Goal: Transaction & Acquisition: Purchase product/service

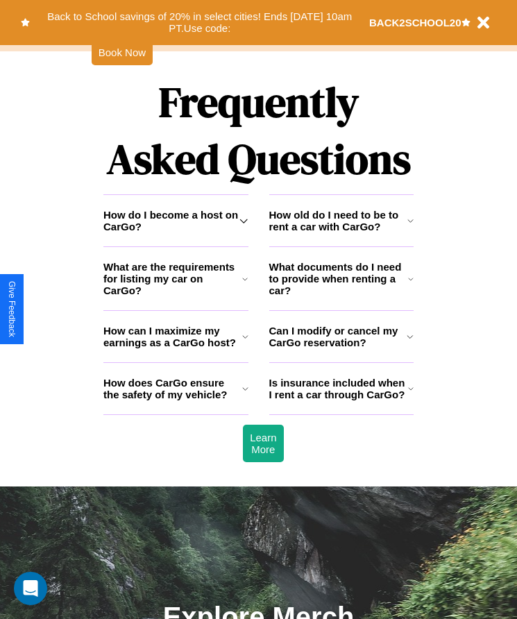
scroll to position [1809, 0]
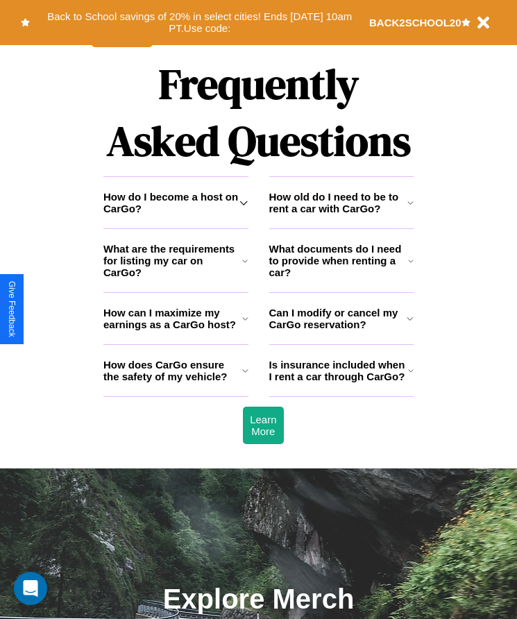
click at [341, 382] on h3 "Is insurance included when I rent a car through CarGo?" at bounding box center [338, 371] width 139 height 24
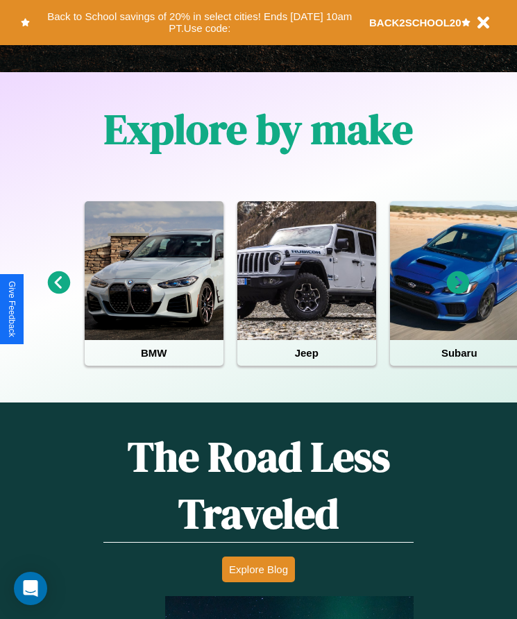
scroll to position [232, 0]
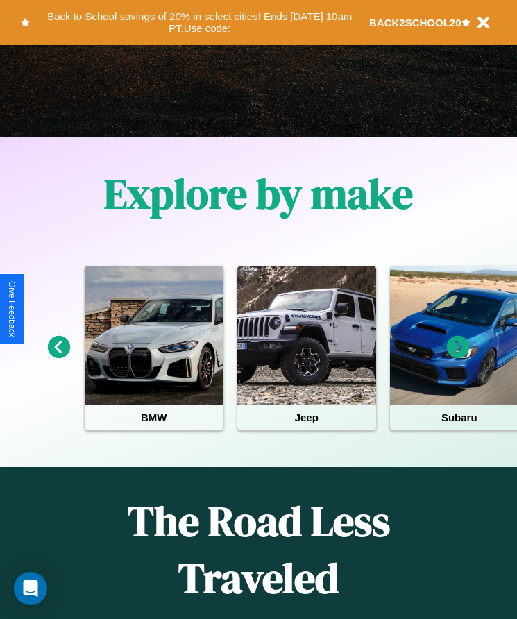
click at [458, 357] on icon at bounding box center [458, 347] width 23 height 23
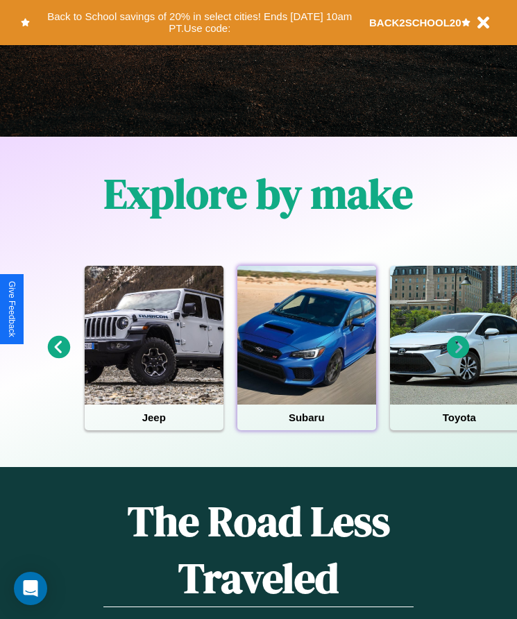
click at [306, 357] on div at bounding box center [306, 335] width 139 height 139
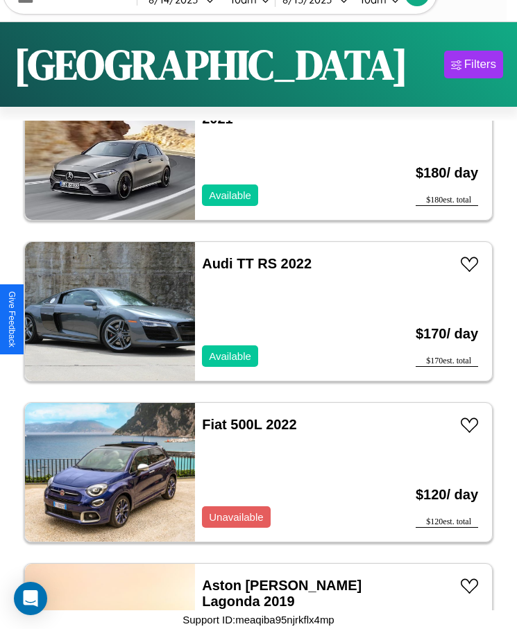
scroll to position [5321, 0]
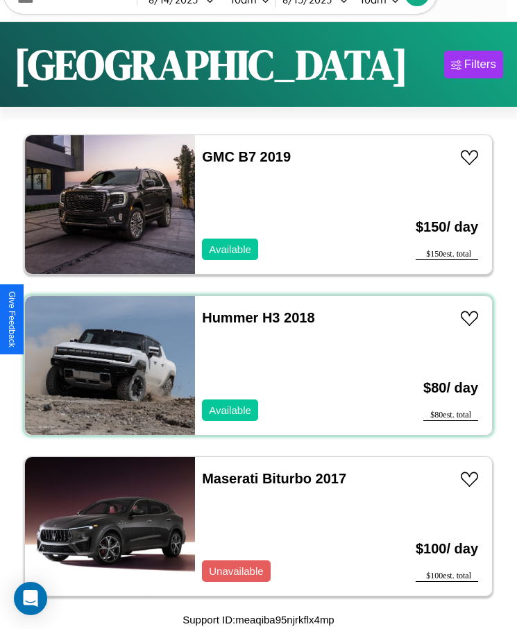
click at [253, 366] on div "Hummer H3 2018 Available" at bounding box center [287, 365] width 184 height 139
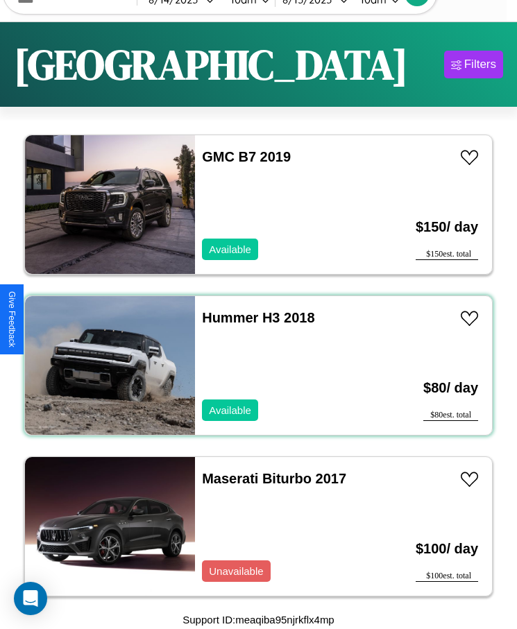
click at [253, 366] on div "Hummer H3 2018 Available" at bounding box center [287, 365] width 184 height 139
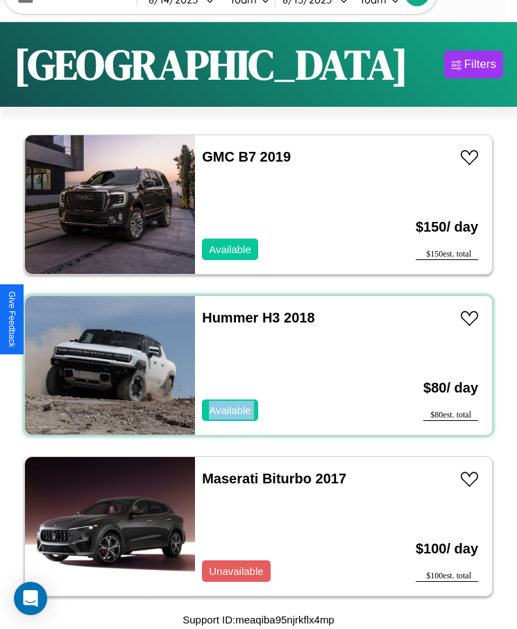
click at [253, 366] on div "Hummer H3 2018 Available" at bounding box center [287, 365] width 184 height 139
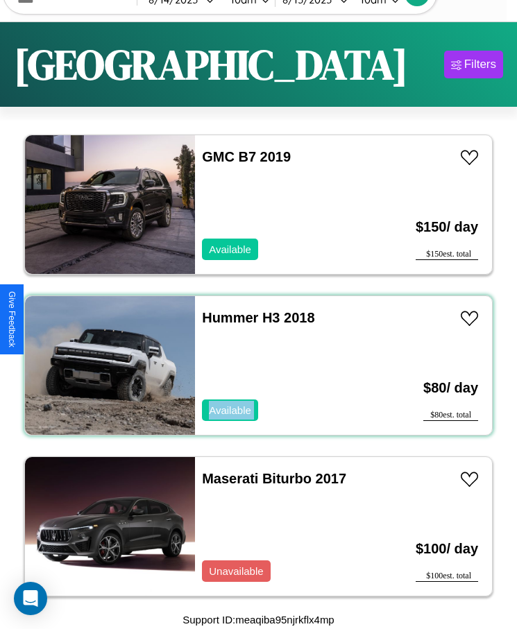
click at [253, 366] on div "Hummer H3 2018 Available" at bounding box center [287, 365] width 184 height 139
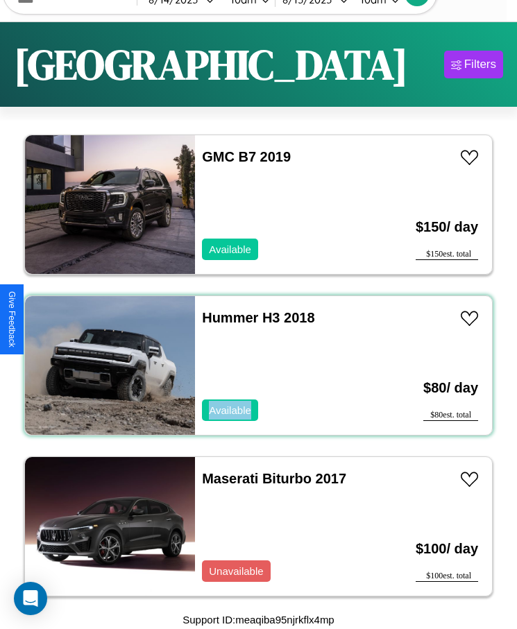
click at [253, 366] on div "Hummer H3 2018 Available" at bounding box center [287, 365] width 184 height 139
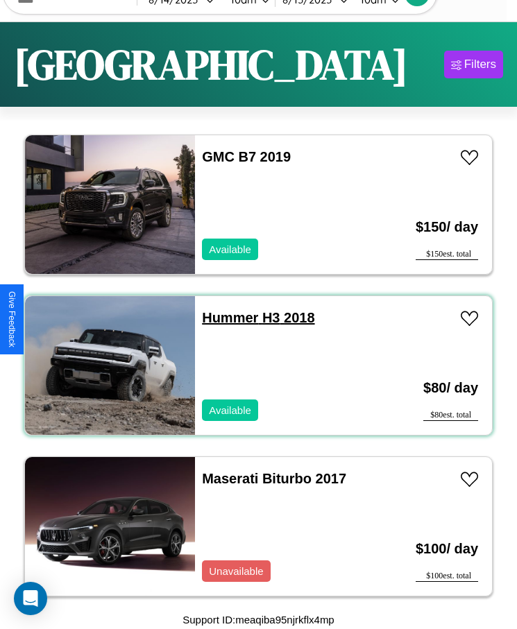
click at [225, 318] on link "Hummer H3 2018" at bounding box center [258, 317] width 112 height 15
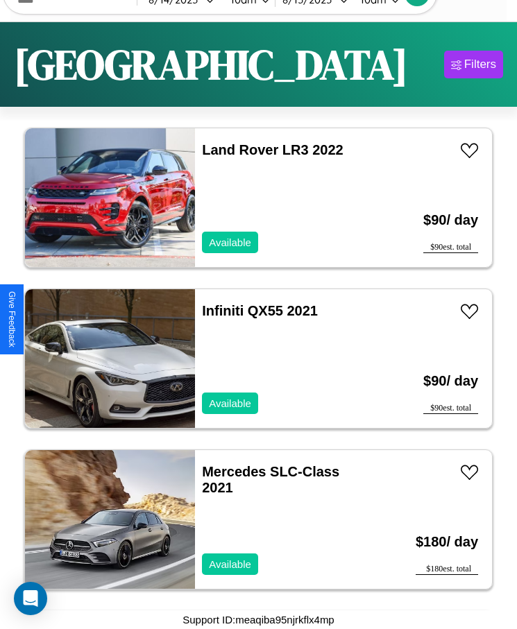
scroll to position [3712, 0]
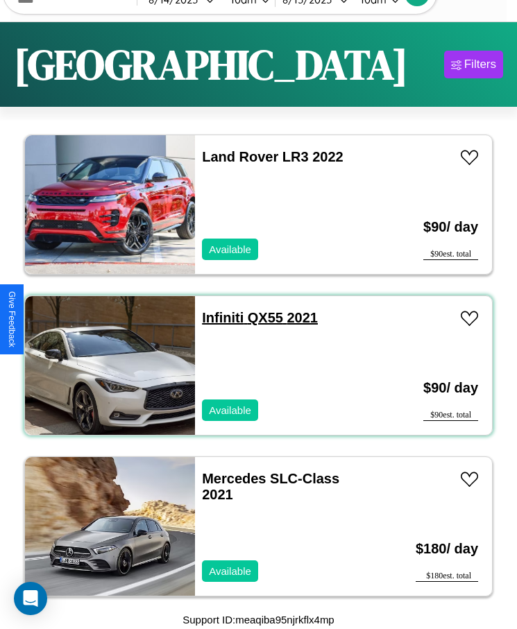
click at [219, 318] on link "Infiniti QX55 2021" at bounding box center [260, 317] width 116 height 15
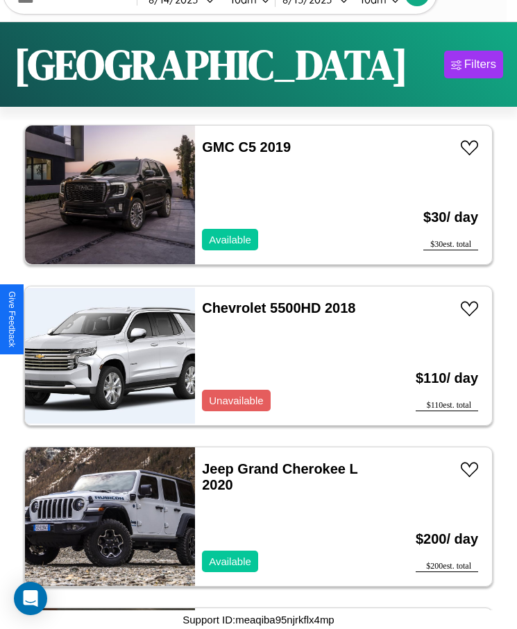
scroll to position [1459, 0]
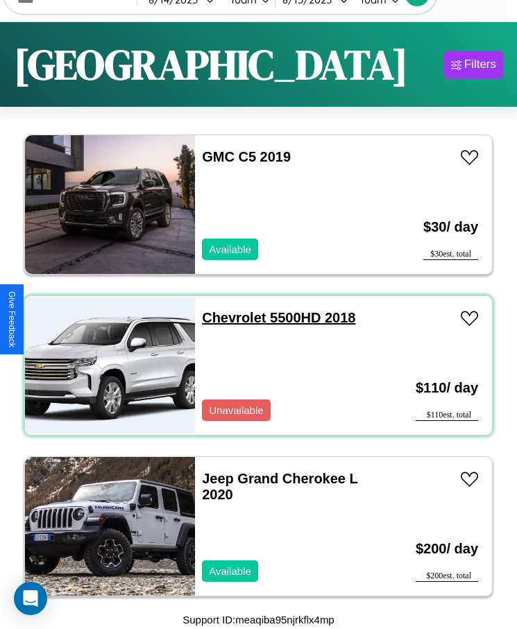
click at [230, 318] on link "Chevrolet 5500HD 2018" at bounding box center [278, 317] width 153 height 15
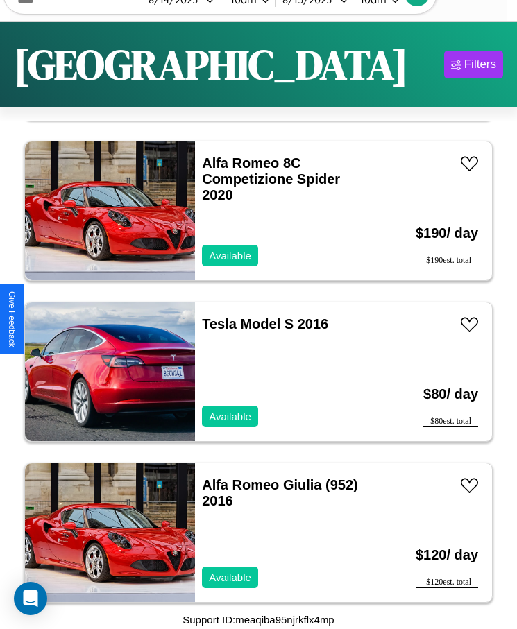
scroll to position [6931, 0]
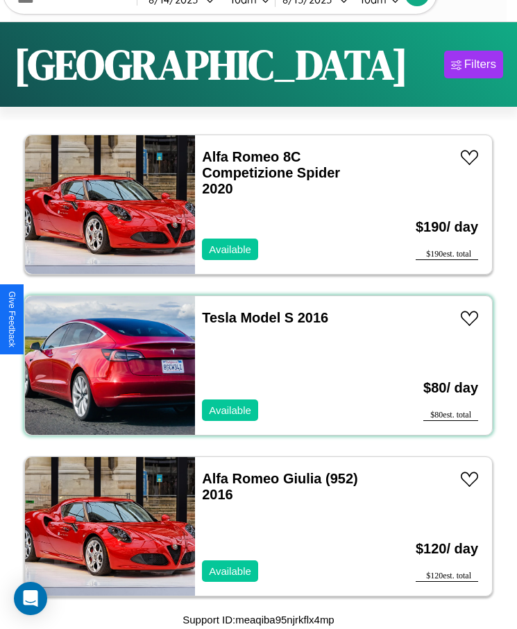
click at [253, 366] on div "Tesla Model S 2016 Available" at bounding box center [287, 365] width 184 height 139
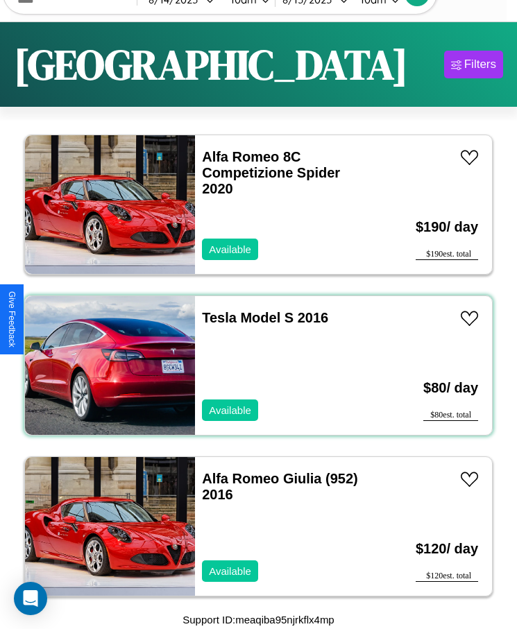
click at [253, 366] on div "Tesla Model S 2016 Available" at bounding box center [287, 365] width 184 height 139
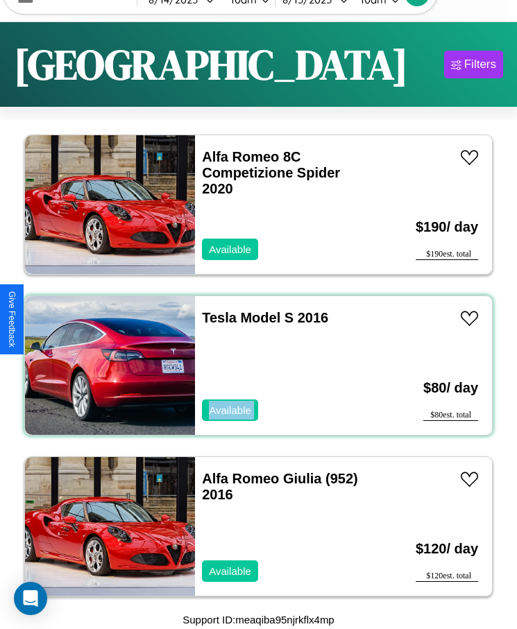
click at [253, 366] on div "Tesla Model S 2016 Available" at bounding box center [287, 365] width 184 height 139
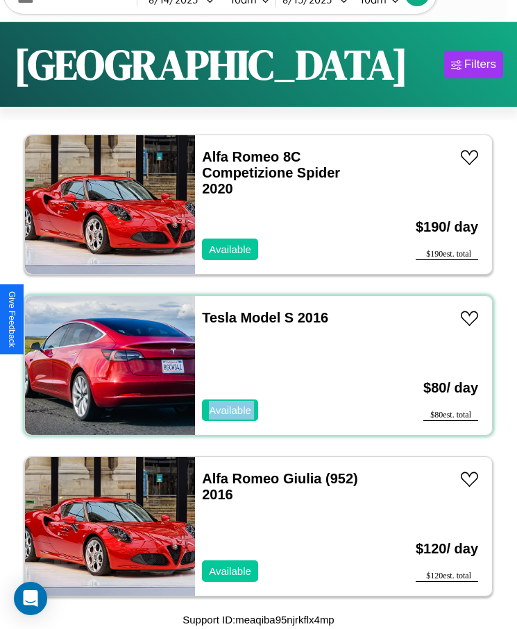
click at [253, 366] on div "Tesla Model S 2016 Available" at bounding box center [287, 365] width 184 height 139
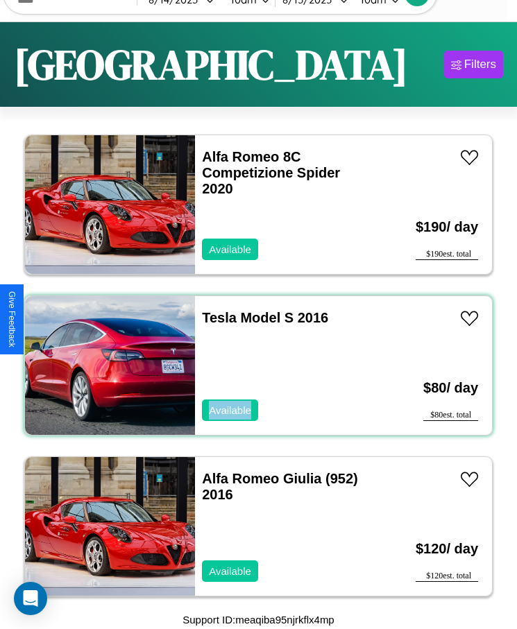
click at [253, 366] on div "Tesla Model S 2016 Available" at bounding box center [287, 365] width 184 height 139
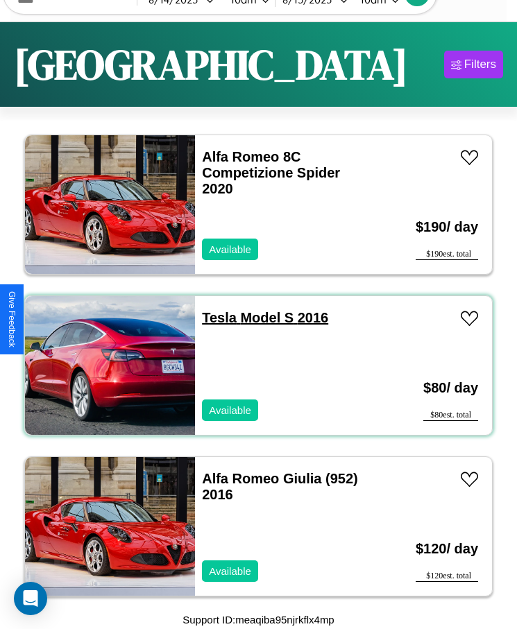
click at [215, 318] on link "Tesla Model S 2016" at bounding box center [265, 317] width 126 height 15
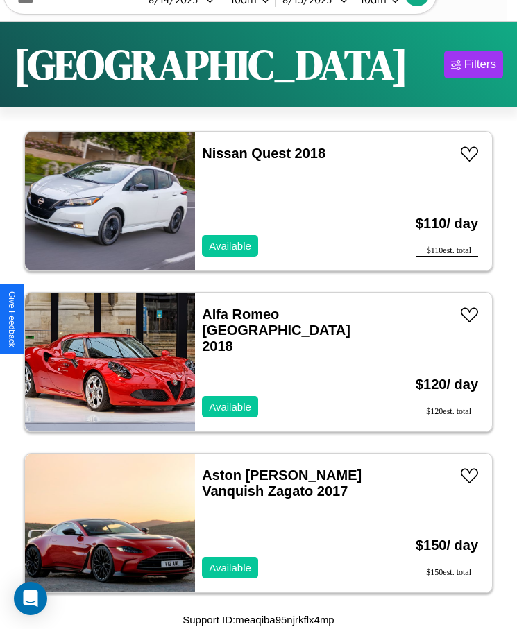
scroll to position [2907, 0]
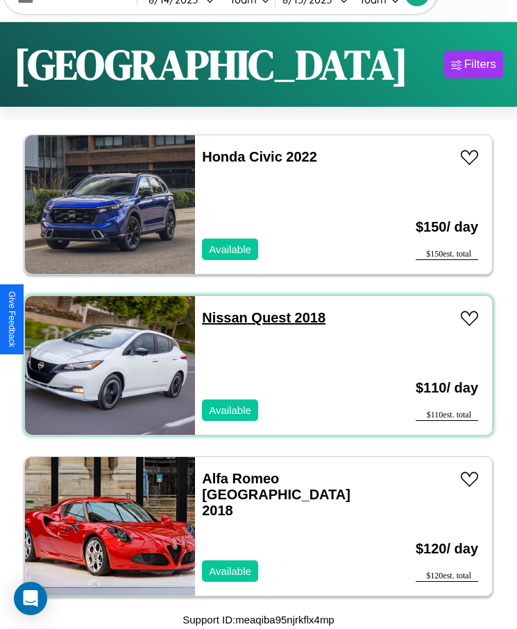
click at [221, 318] on link "Nissan Quest 2018" at bounding box center [263, 317] width 123 height 15
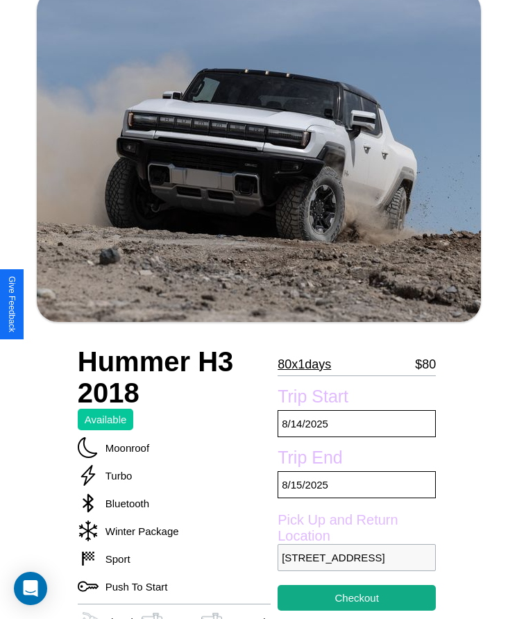
scroll to position [121, 0]
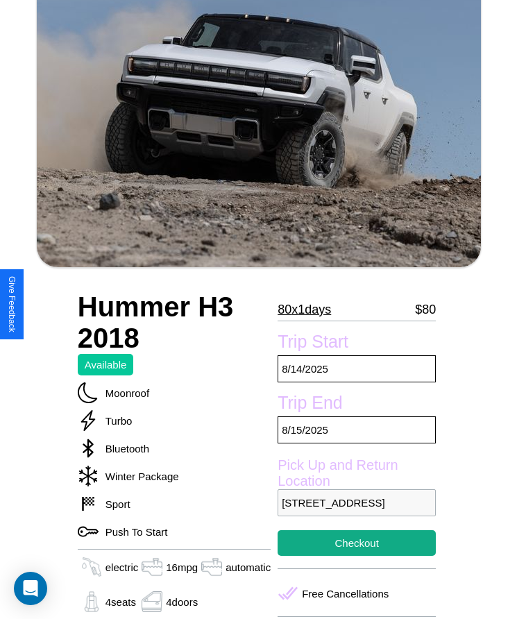
click at [306, 309] on p "80 x 1 days" at bounding box center [303, 309] width 53 height 22
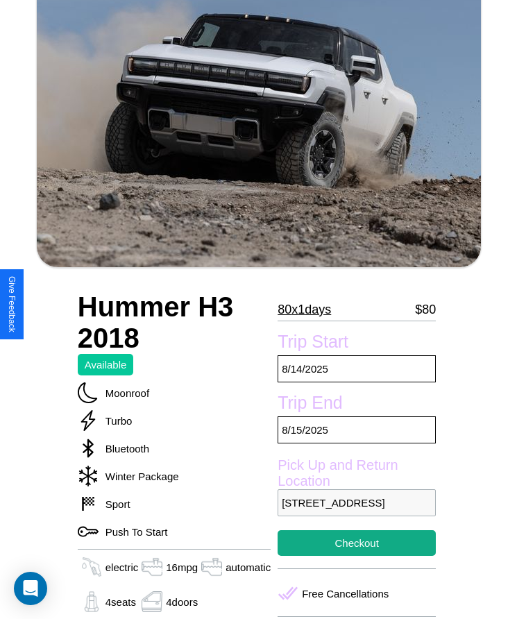
click at [306, 309] on p "80 x 1 days" at bounding box center [303, 309] width 53 height 22
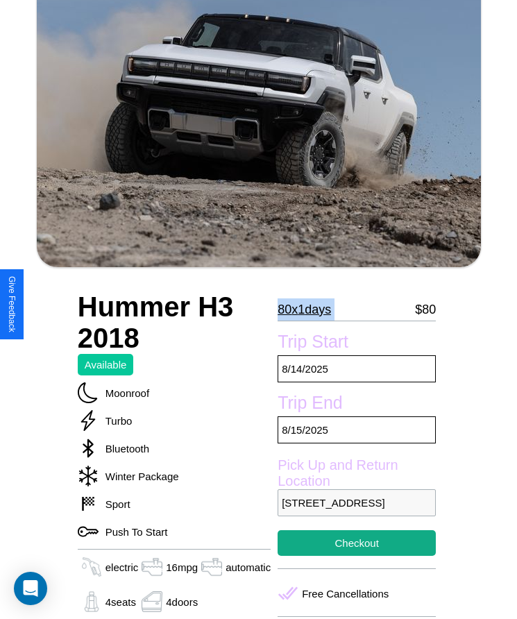
click at [306, 309] on p "80 x 1 days" at bounding box center [303, 309] width 53 height 22
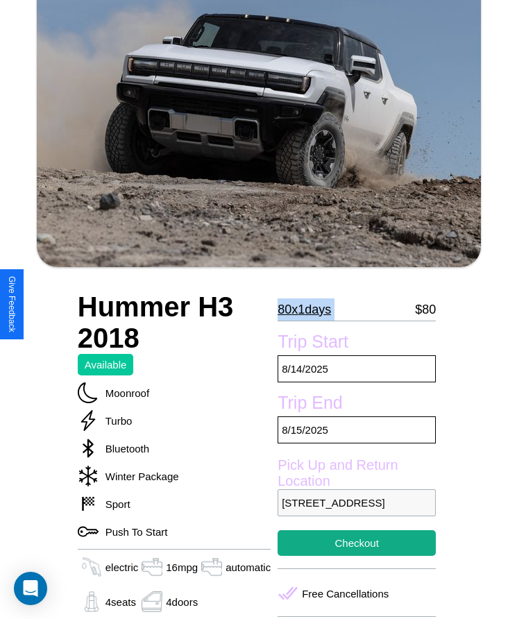
click at [306, 309] on p "80 x 1 days" at bounding box center [303, 309] width 53 height 22
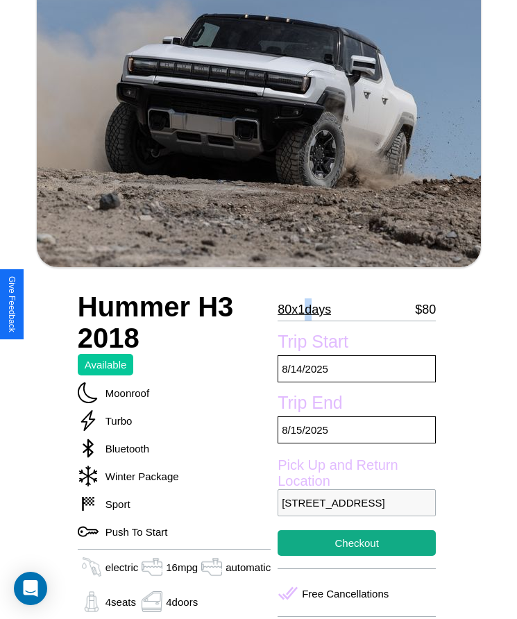
click at [306, 309] on p "80 x 1 days" at bounding box center [303, 309] width 53 height 22
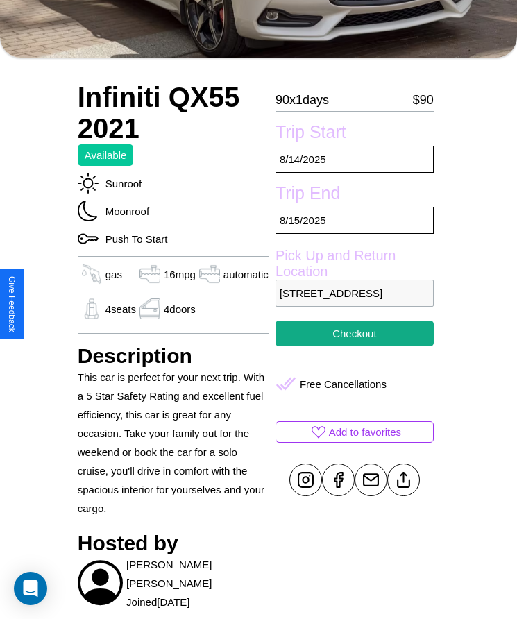
scroll to position [431, 0]
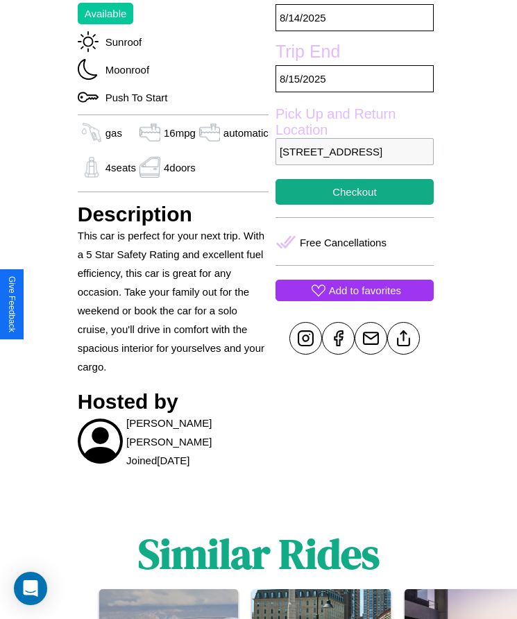
click at [353, 300] on p "Add to favorites" at bounding box center [365, 290] width 72 height 19
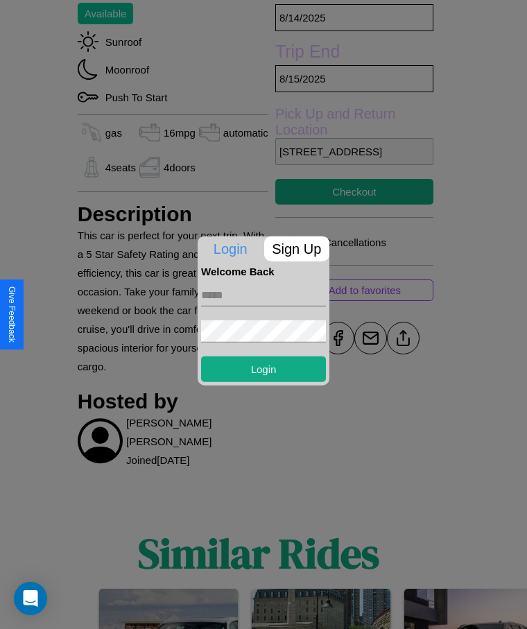
click at [264, 295] on input "text" at bounding box center [263, 295] width 125 height 22
type input "**********"
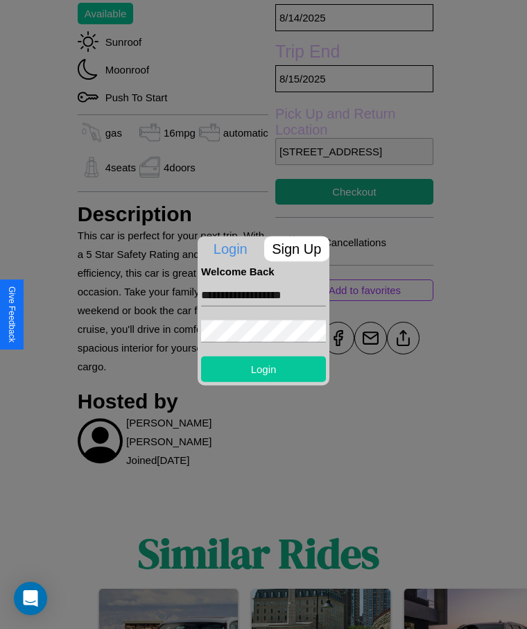
click at [264, 368] on button "Login" at bounding box center [263, 369] width 125 height 26
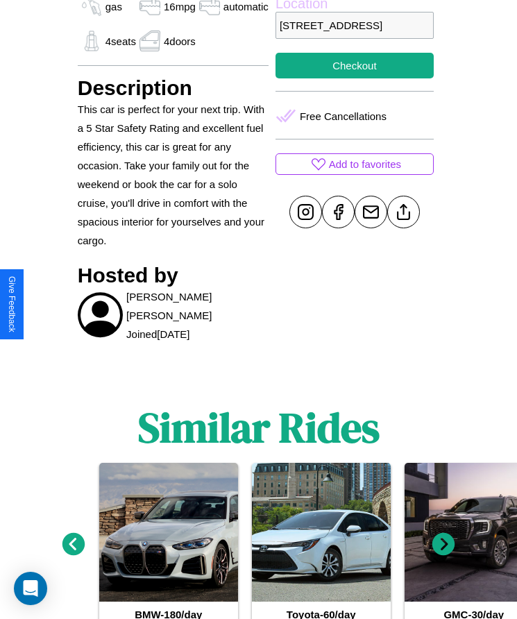
scroll to position [611, 0]
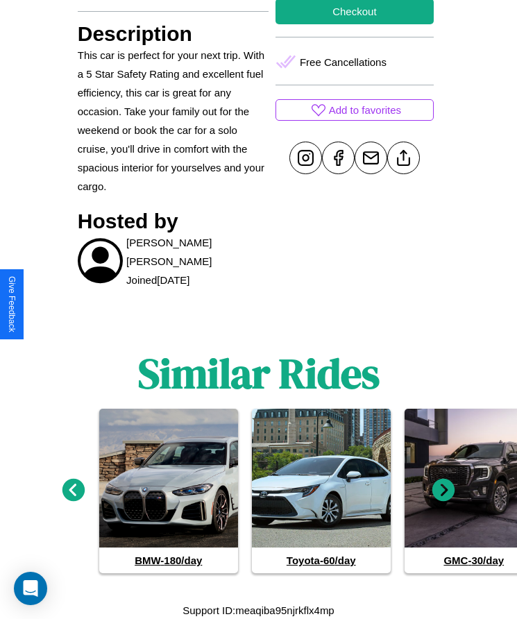
click at [443, 490] on icon at bounding box center [443, 490] width 23 height 23
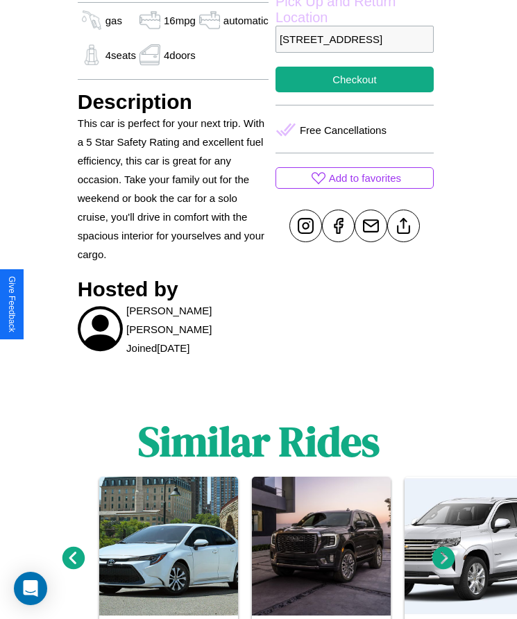
scroll to position [479, 0]
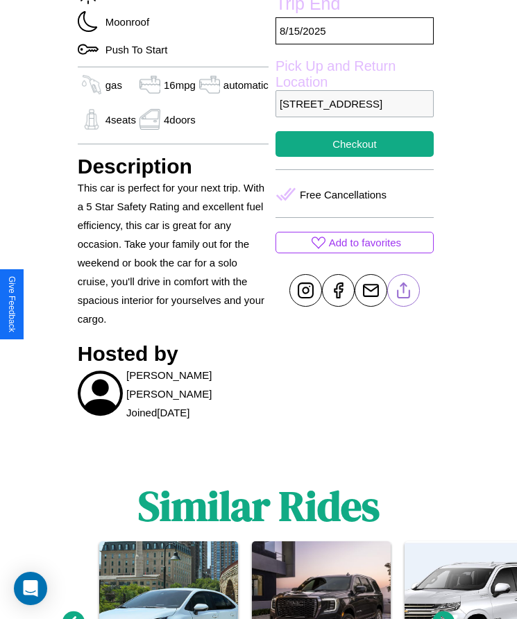
click at [403, 293] on line at bounding box center [403, 289] width 0 height 10
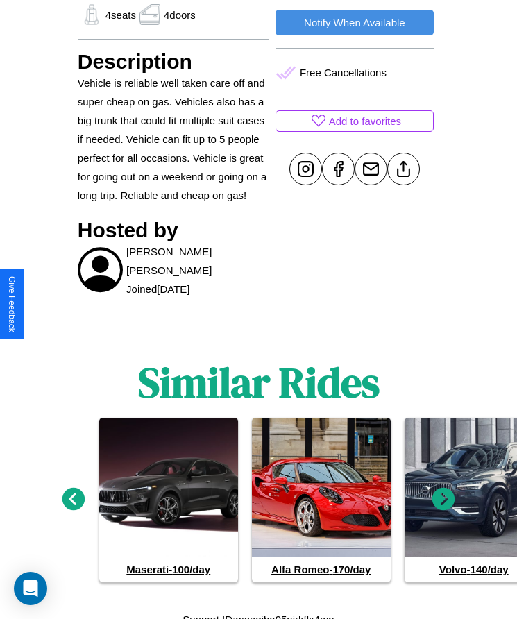
scroll to position [647, 0]
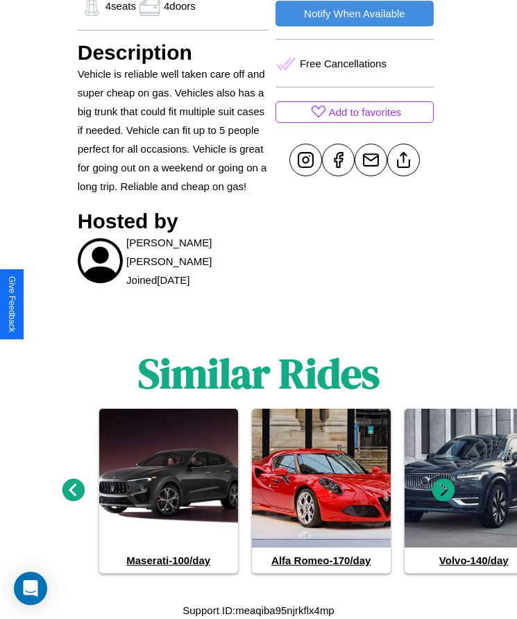
click at [73, 490] on icon at bounding box center [73, 490] width 23 height 23
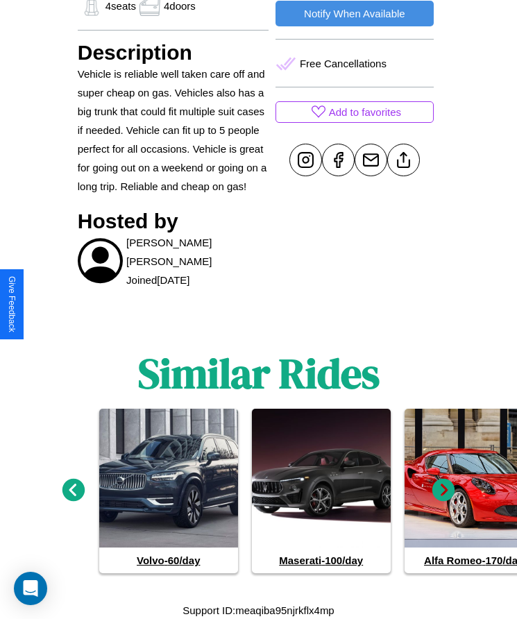
click at [443, 490] on icon at bounding box center [443, 490] width 23 height 23
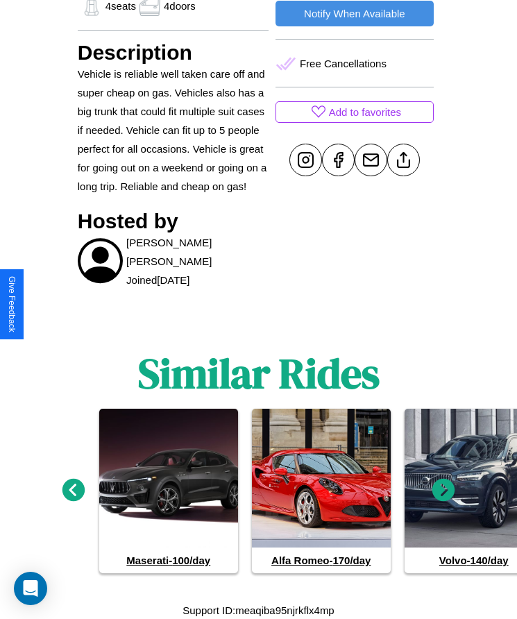
click at [443, 490] on icon at bounding box center [443, 490] width 23 height 23
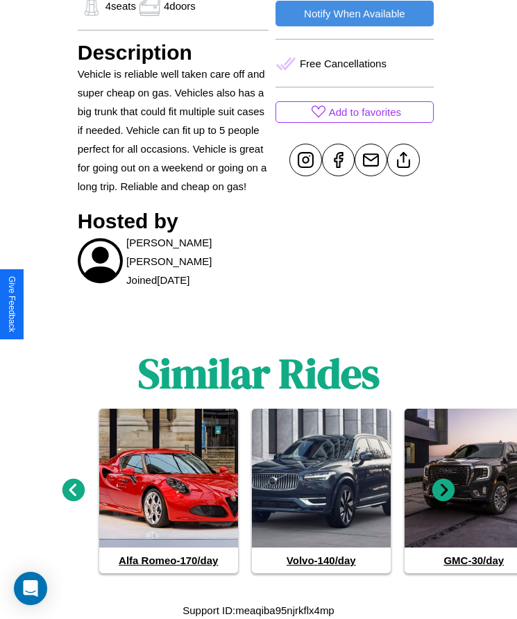
click at [73, 490] on icon at bounding box center [73, 490] width 23 height 23
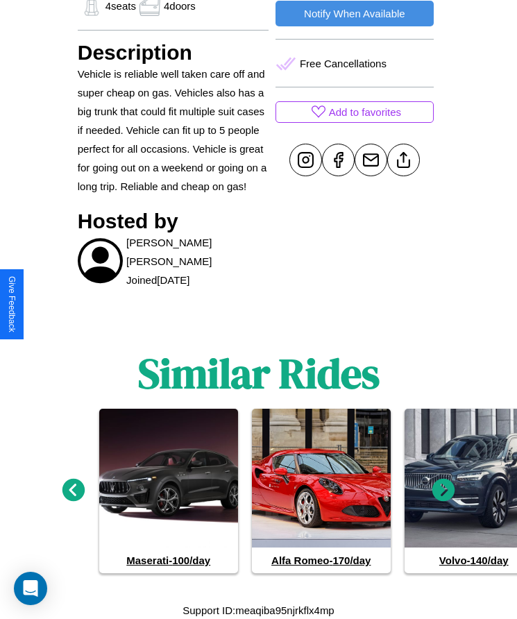
click at [443, 490] on icon at bounding box center [443, 490] width 23 height 23
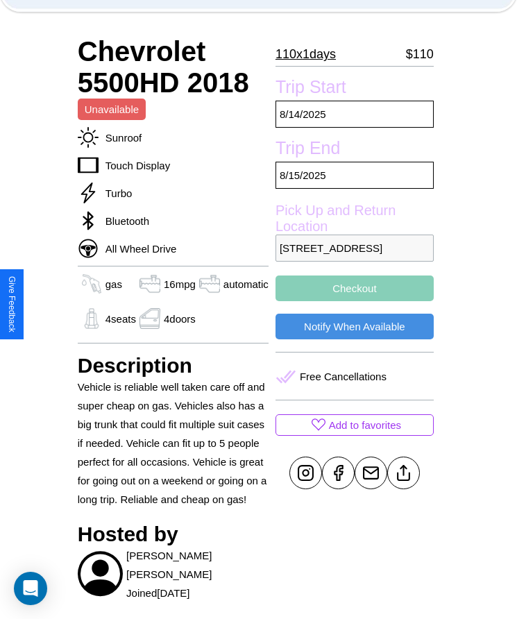
scroll to position [332, 0]
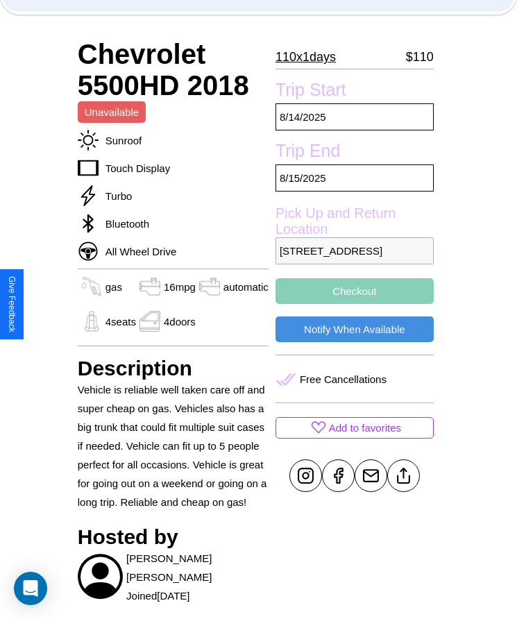
click at [353, 304] on button "Checkout" at bounding box center [354, 291] width 158 height 26
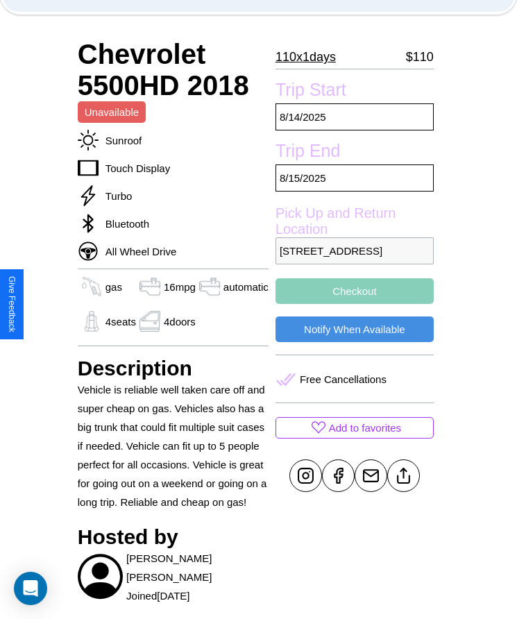
click at [353, 304] on button "Checkout" at bounding box center [354, 291] width 158 height 26
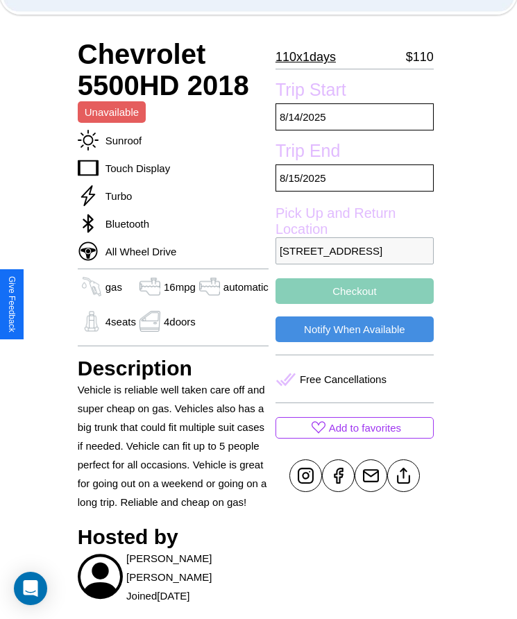
click at [353, 304] on button "Checkout" at bounding box center [354, 291] width 158 height 26
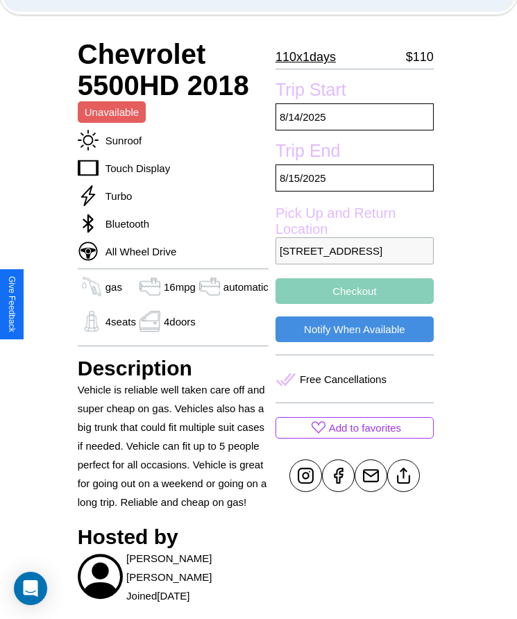
click at [353, 304] on button "Checkout" at bounding box center [354, 291] width 158 height 26
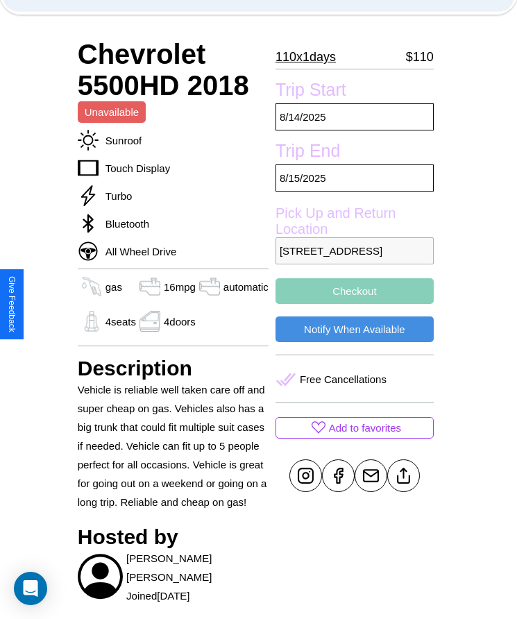
click at [353, 304] on button "Checkout" at bounding box center [354, 291] width 158 height 26
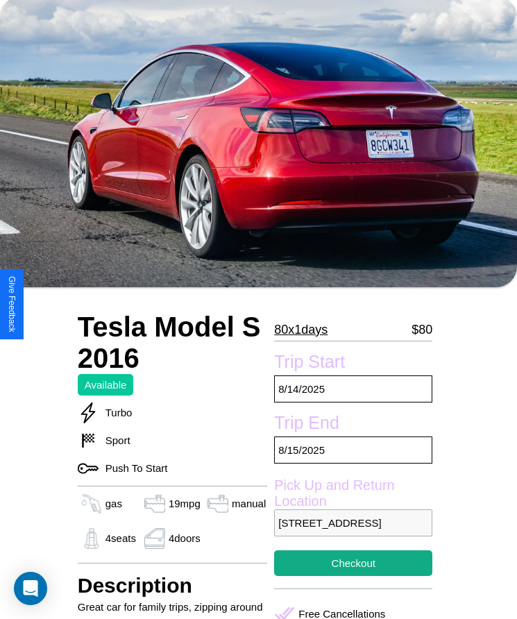
scroll to position [80, 0]
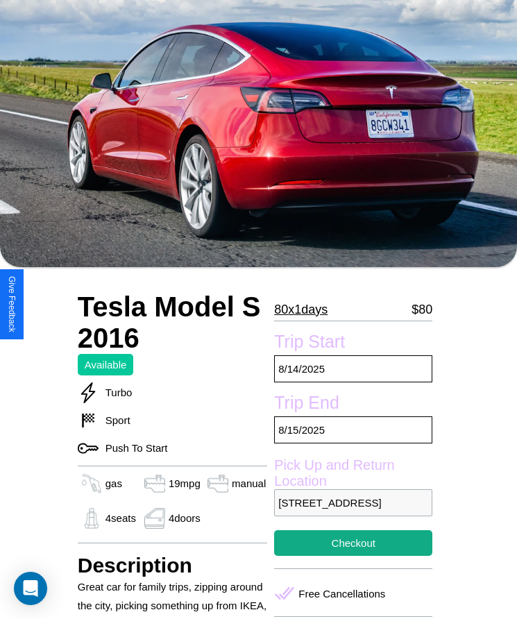
click at [306, 309] on p "80 x 1 days" at bounding box center [300, 309] width 53 height 22
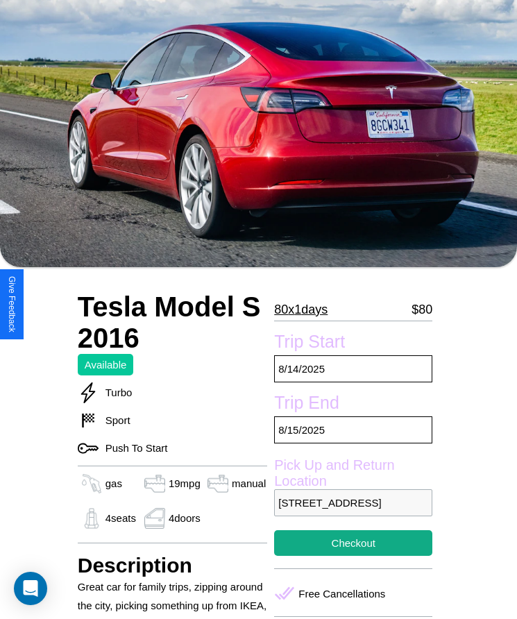
click at [306, 309] on p "80 x 1 days" at bounding box center [300, 309] width 53 height 22
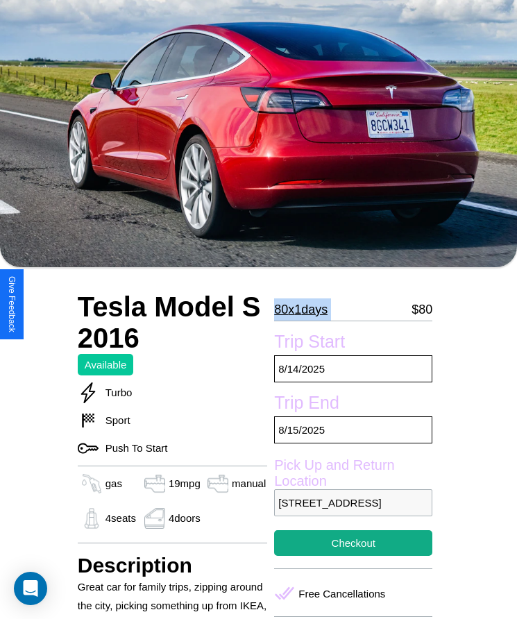
click at [306, 309] on p "80 x 1 days" at bounding box center [300, 309] width 53 height 22
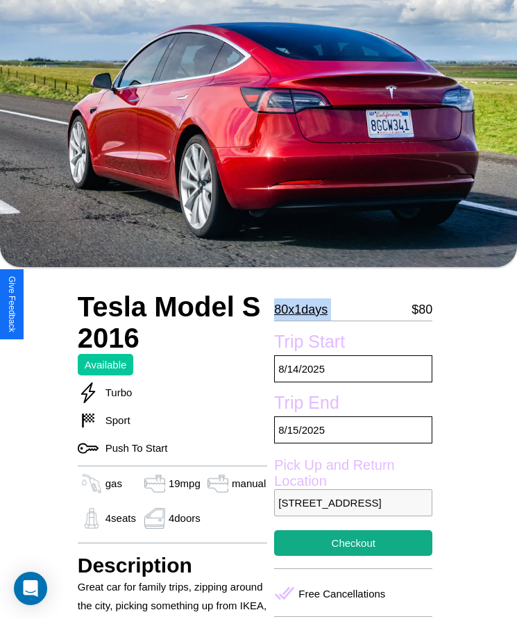
click at [306, 309] on p "80 x 1 days" at bounding box center [300, 309] width 53 height 22
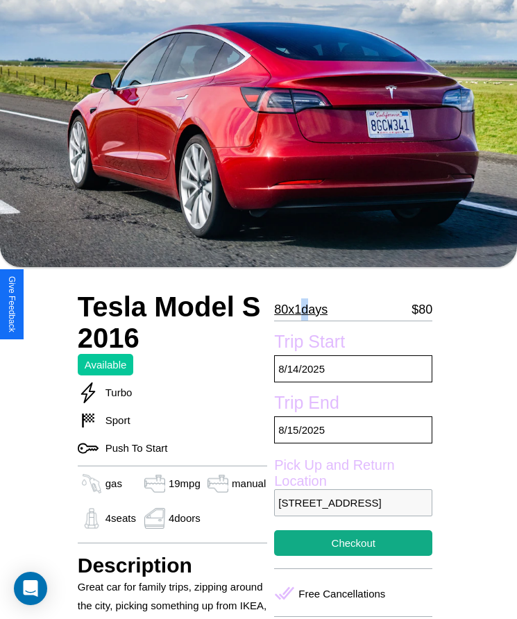
click at [306, 309] on p "80 x 1 days" at bounding box center [300, 309] width 53 height 22
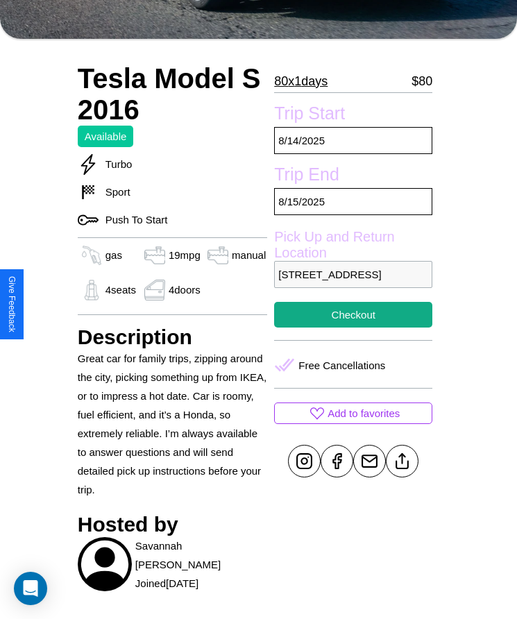
scroll to position [479, 0]
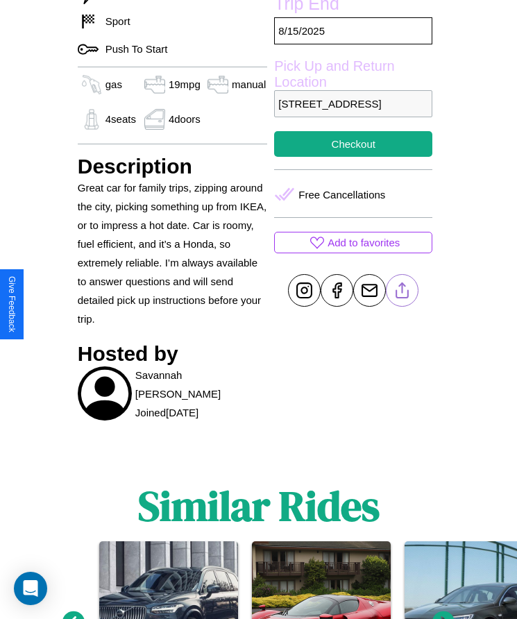
click at [402, 293] on line at bounding box center [402, 288] width 0 height 10
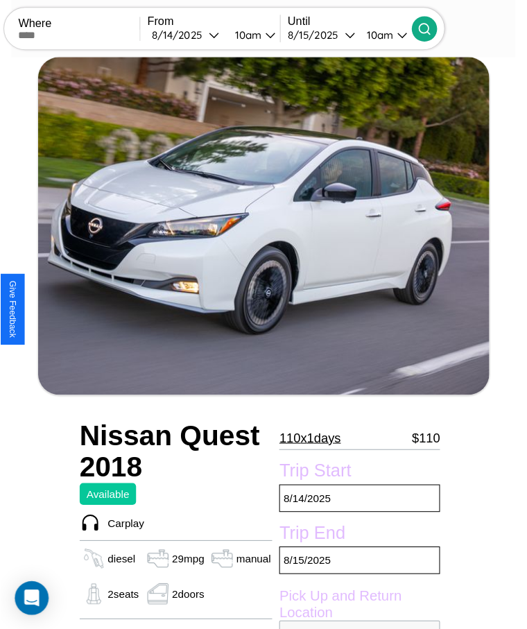
scroll to position [181, 0]
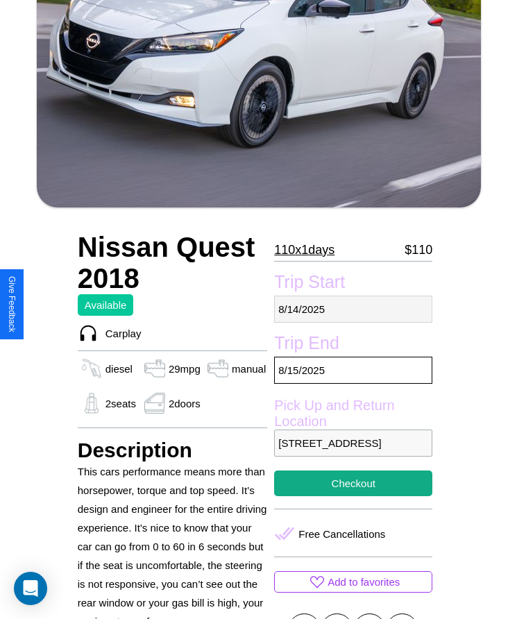
click at [353, 309] on p "[DATE]" at bounding box center [353, 309] width 158 height 27
select select "*"
select select "****"
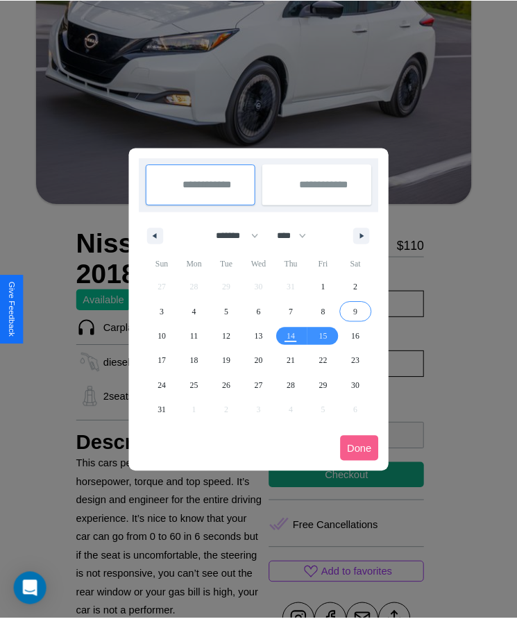
scroll to position [0, 0]
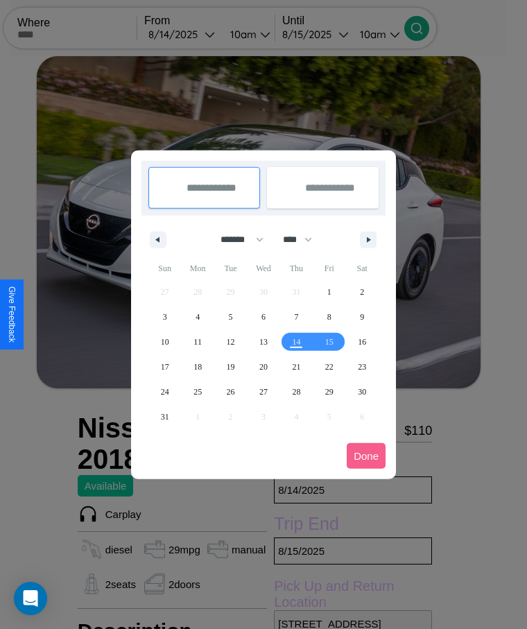
click at [200, 34] on div at bounding box center [263, 314] width 527 height 629
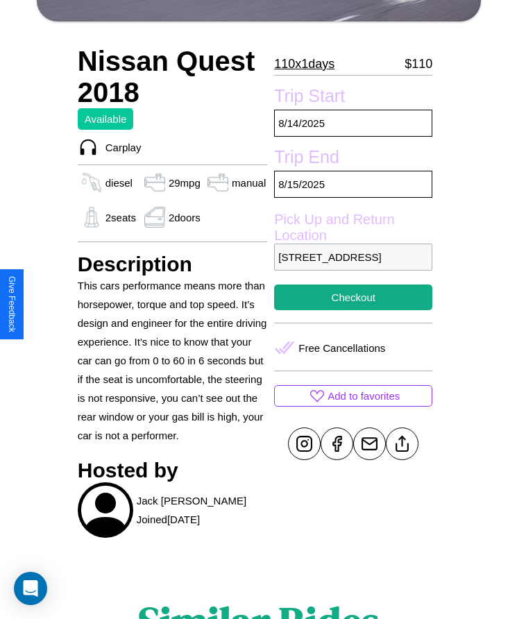
scroll to position [374, 0]
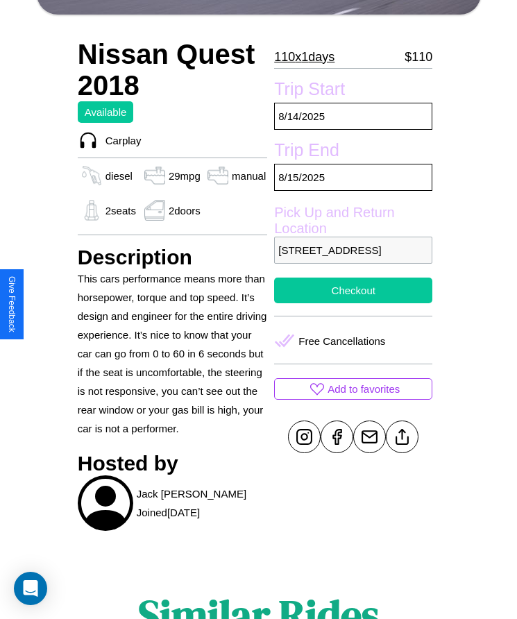
click at [353, 303] on button "Checkout" at bounding box center [353, 290] width 158 height 26
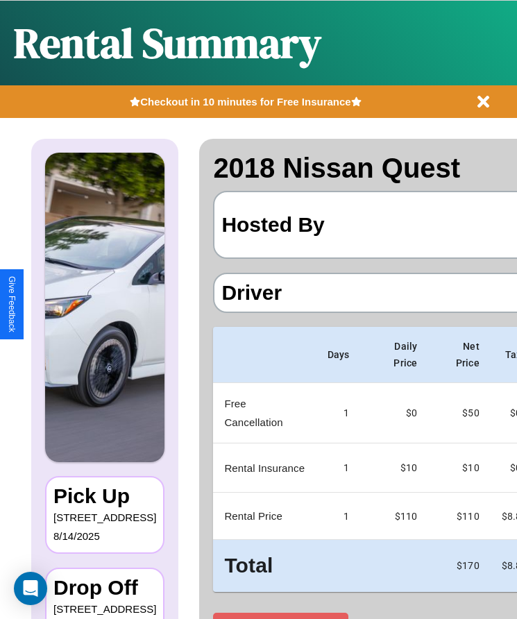
scroll to position [0, 82]
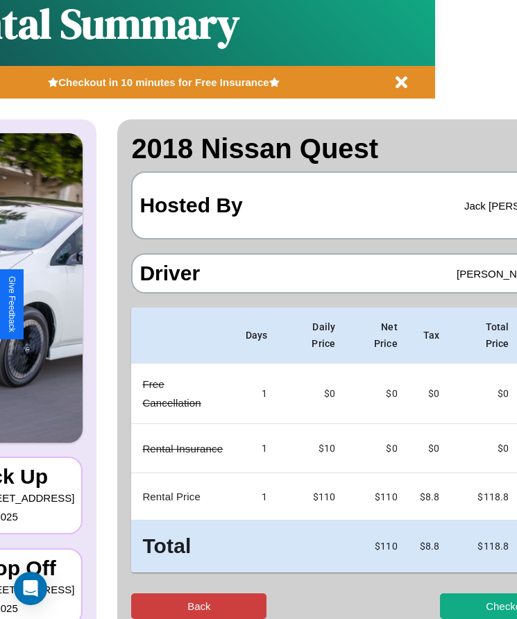
click at [144, 606] on button "Back" at bounding box center [198, 606] width 135 height 26
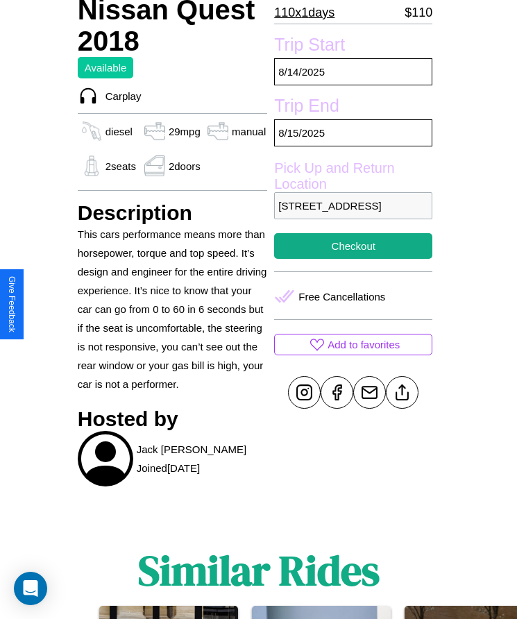
scroll to position [520, 0]
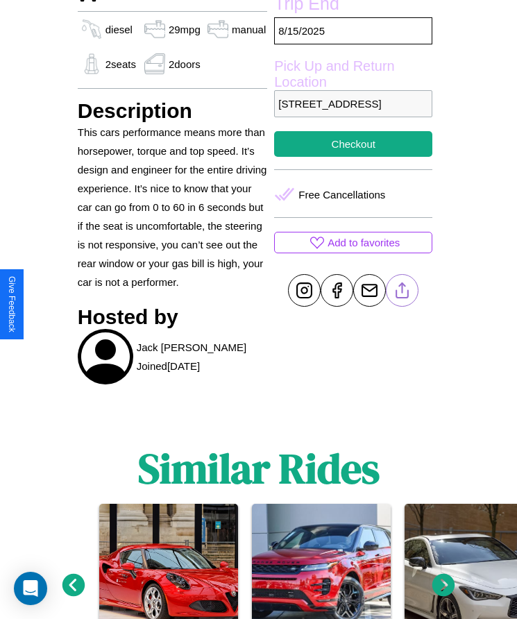
click at [402, 293] on line at bounding box center [402, 288] width 0 height 10
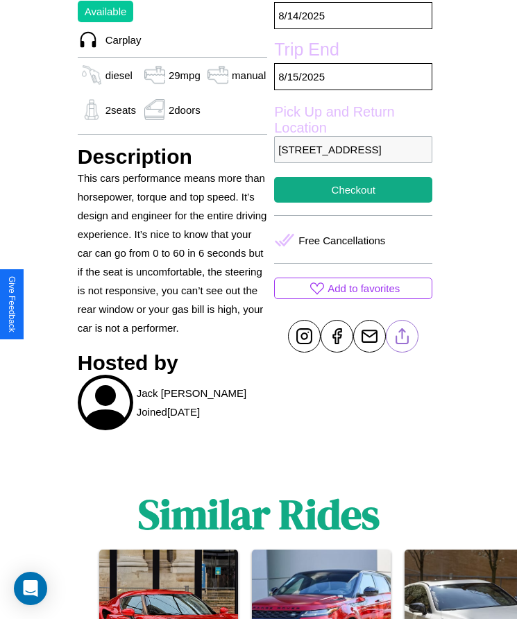
scroll to position [472, 0]
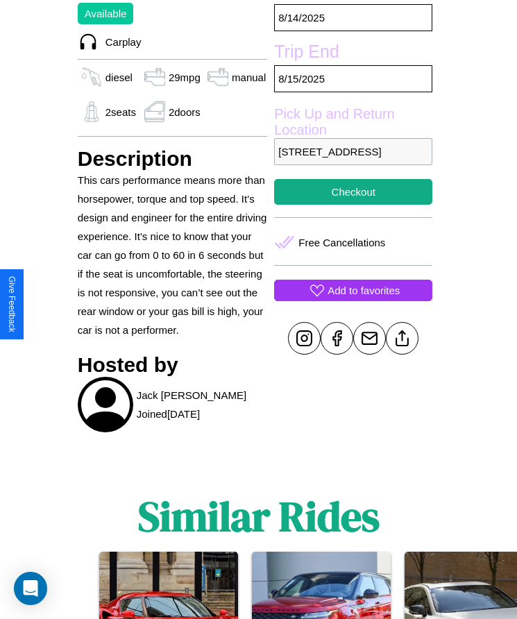
click at [353, 300] on p "Add to favorites" at bounding box center [363, 290] width 72 height 19
